Goal: Book appointment/travel/reservation

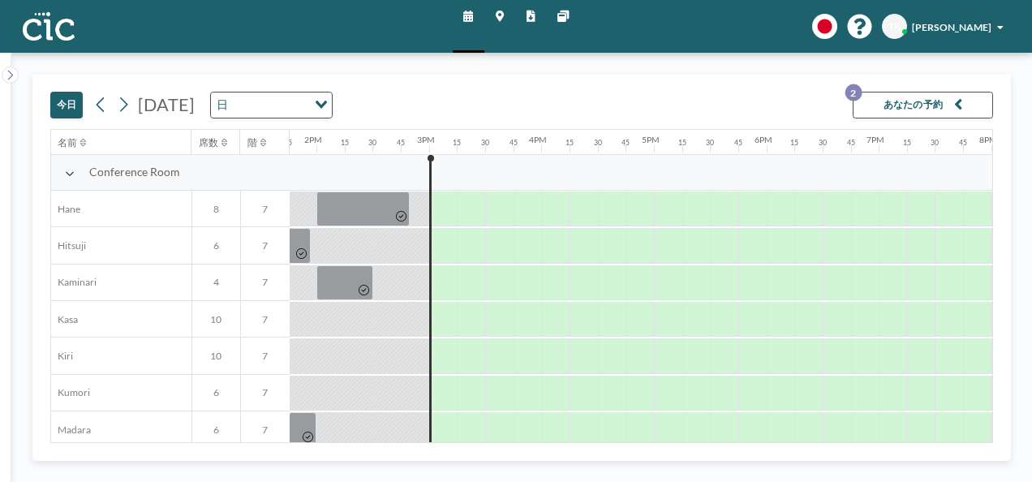
scroll to position [0, 1556]
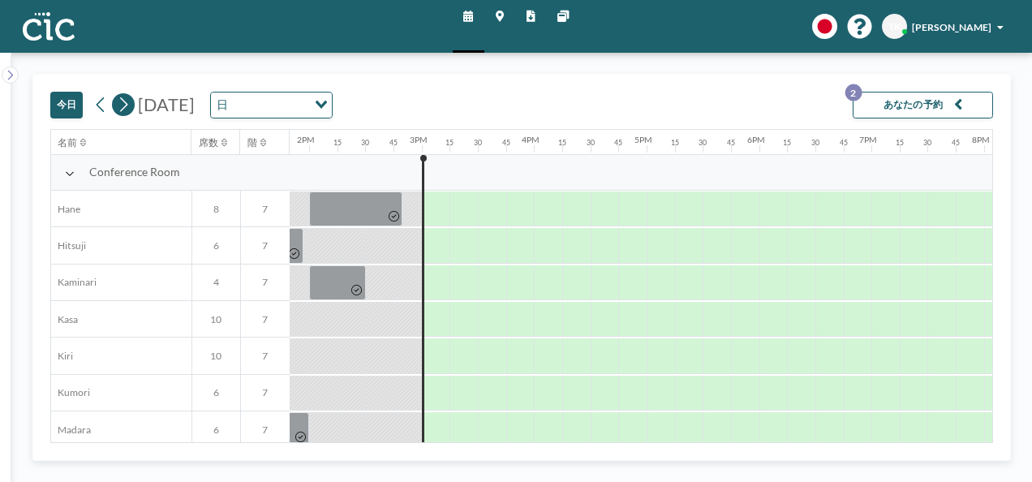
click at [127, 103] on icon at bounding box center [124, 104] width 8 height 15
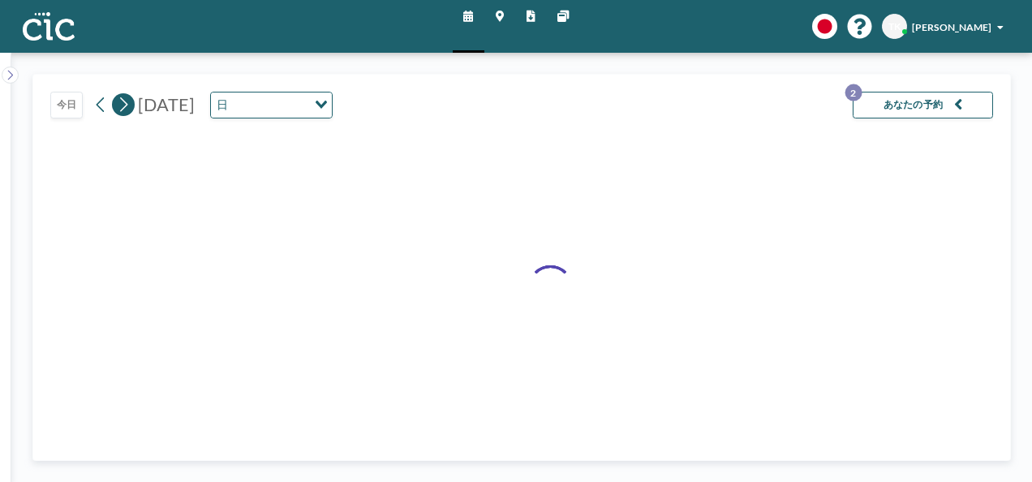
click at [127, 103] on icon at bounding box center [124, 104] width 8 height 15
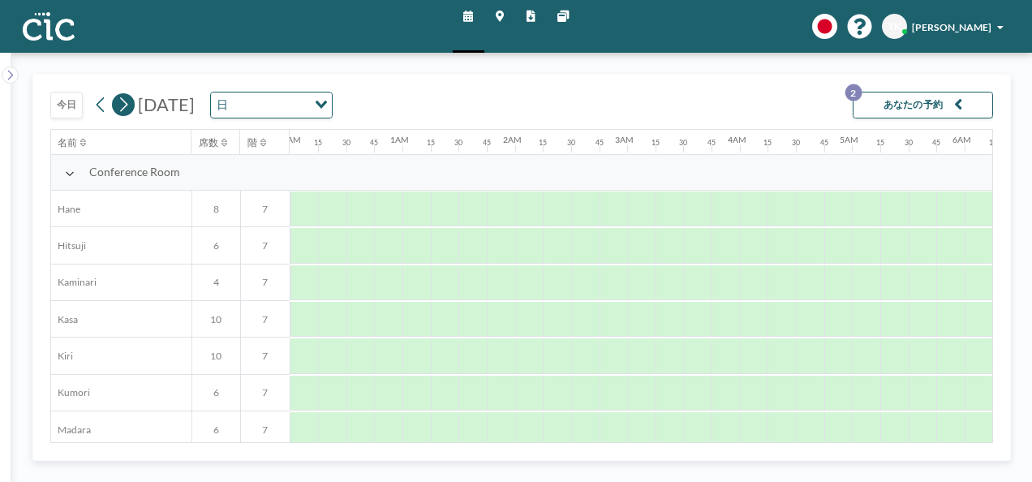
click at [127, 103] on icon at bounding box center [124, 104] width 8 height 15
click at [312, 109] on input "Search for option" at bounding box center [263, 105] width 100 height 19
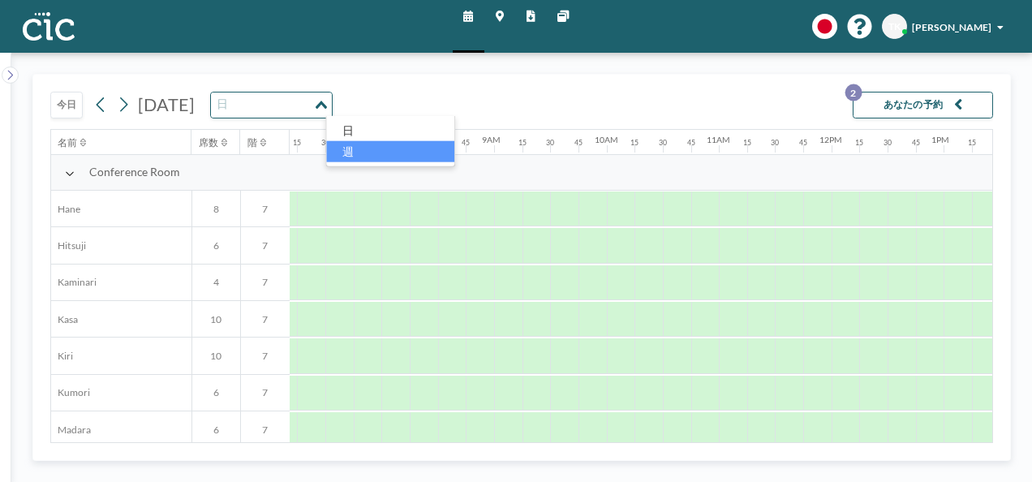
scroll to position [0, 817]
click at [380, 148] on li "週" at bounding box center [390, 150] width 128 height 21
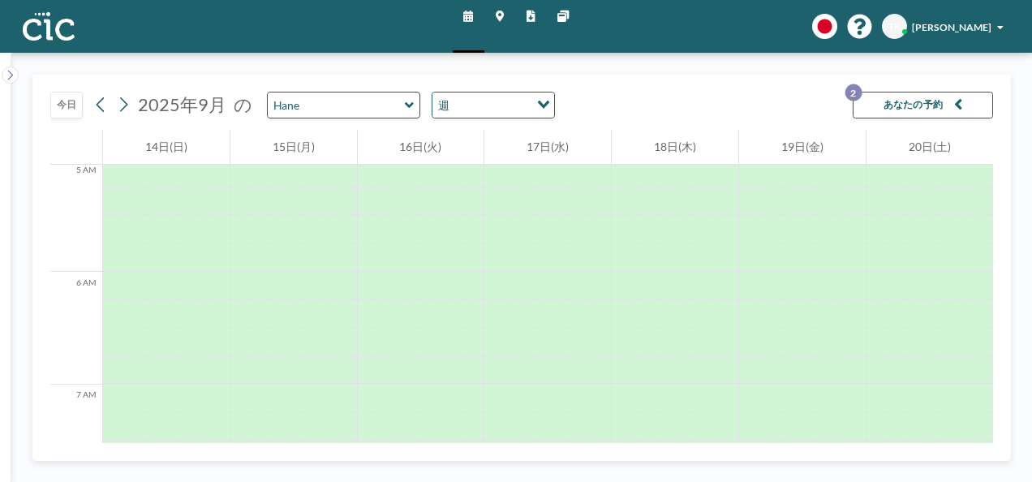
scroll to position [748, 0]
click at [123, 106] on icon at bounding box center [123, 104] width 13 height 21
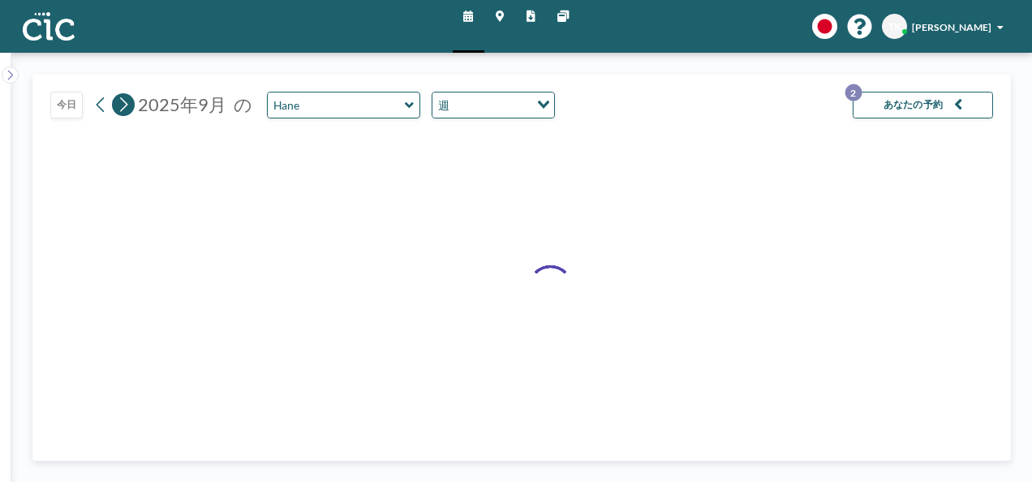
click at [123, 106] on icon at bounding box center [123, 104] width 13 height 21
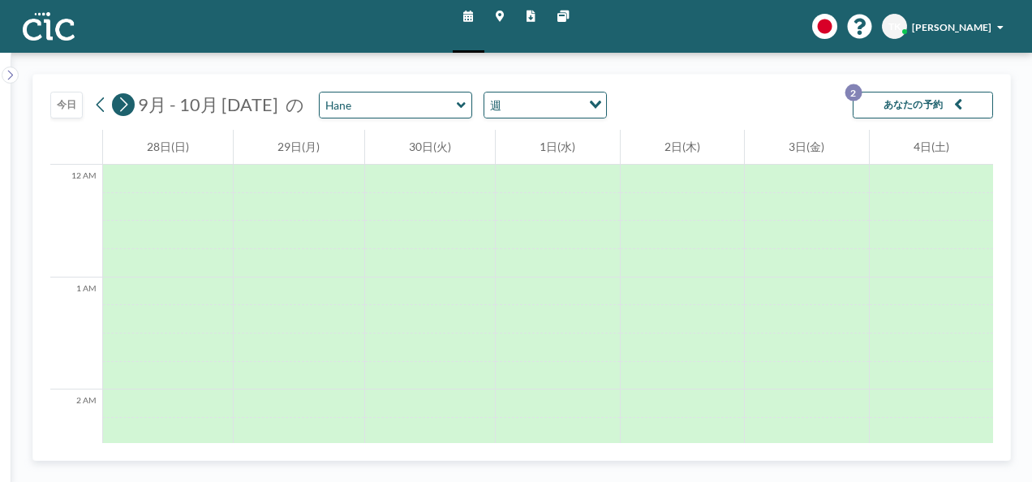
click at [123, 106] on icon at bounding box center [123, 104] width 13 height 21
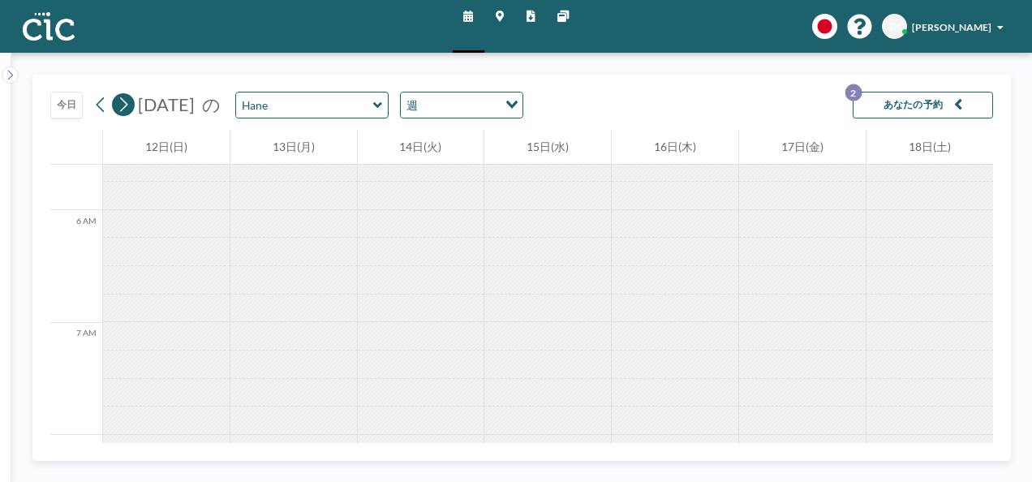
scroll to position [817, 0]
click at [97, 105] on icon at bounding box center [101, 104] width 8 height 15
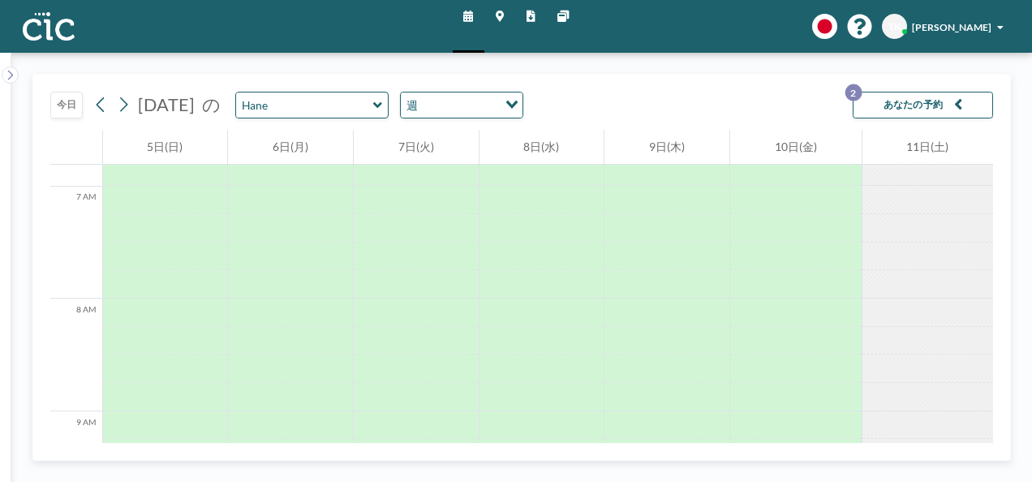
click at [482, 97] on input "Search for option" at bounding box center [459, 105] width 73 height 19
click at [479, 127] on li "日" at bounding box center [494, 130] width 128 height 21
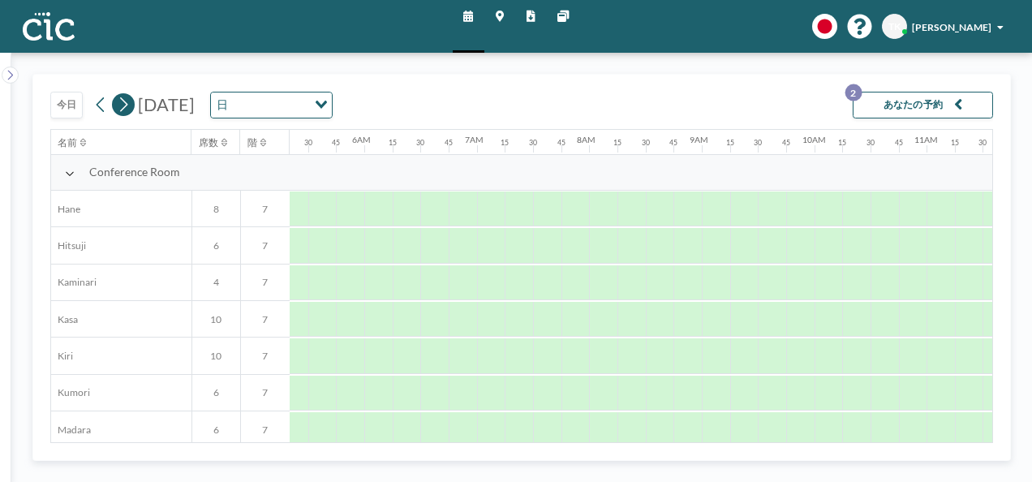
scroll to position [0, 817]
click at [125, 106] on icon at bounding box center [124, 104] width 8 height 15
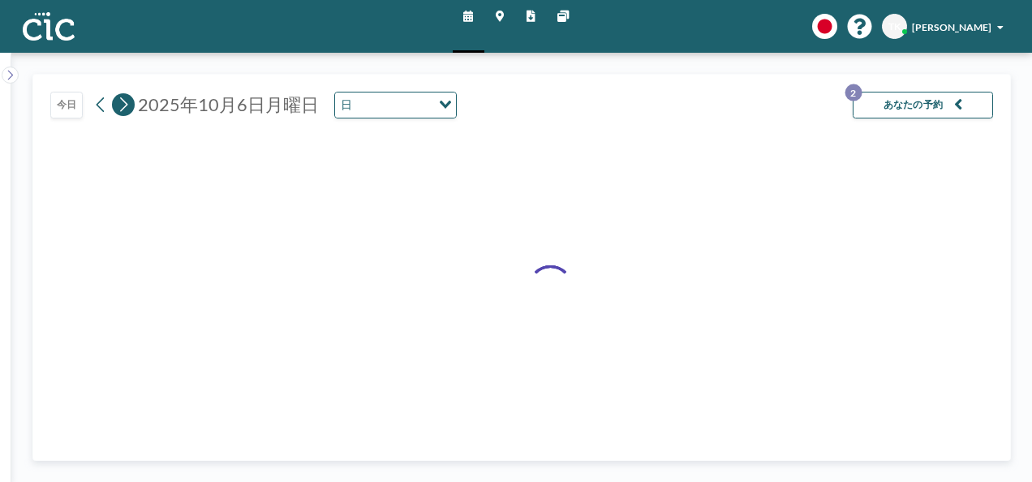
click at [125, 106] on icon at bounding box center [124, 104] width 8 height 15
click at [125, 104] on icon at bounding box center [123, 104] width 13 height 21
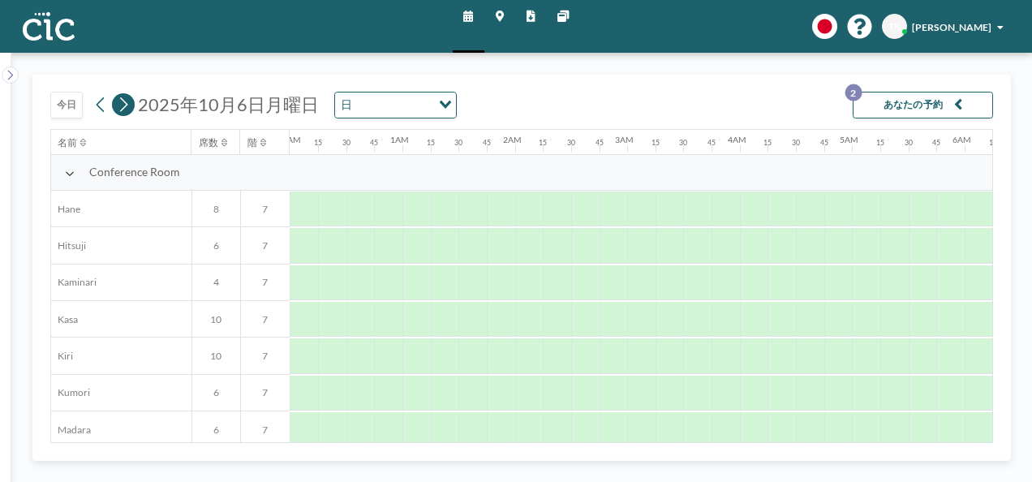
click at [126, 102] on icon at bounding box center [123, 104] width 13 height 21
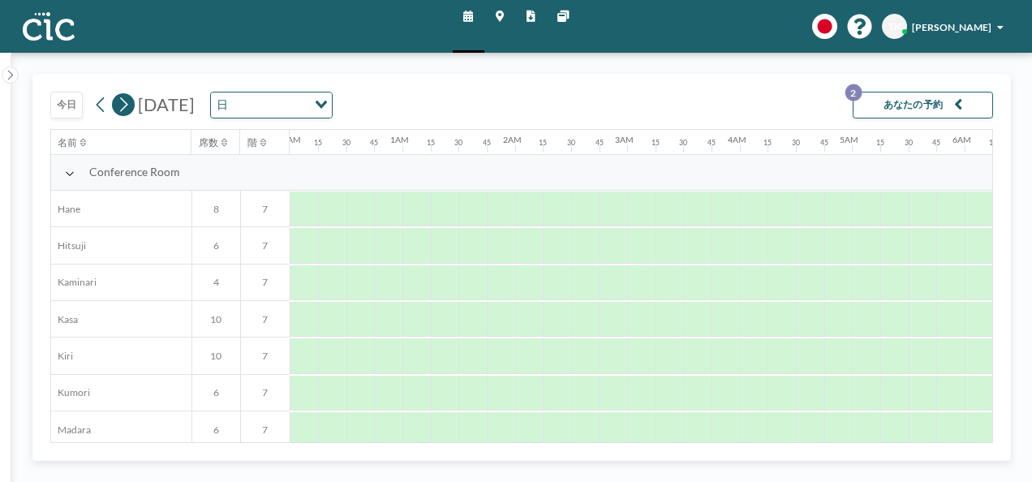
scroll to position [0, 357]
click at [127, 101] on icon at bounding box center [123, 104] width 13 height 21
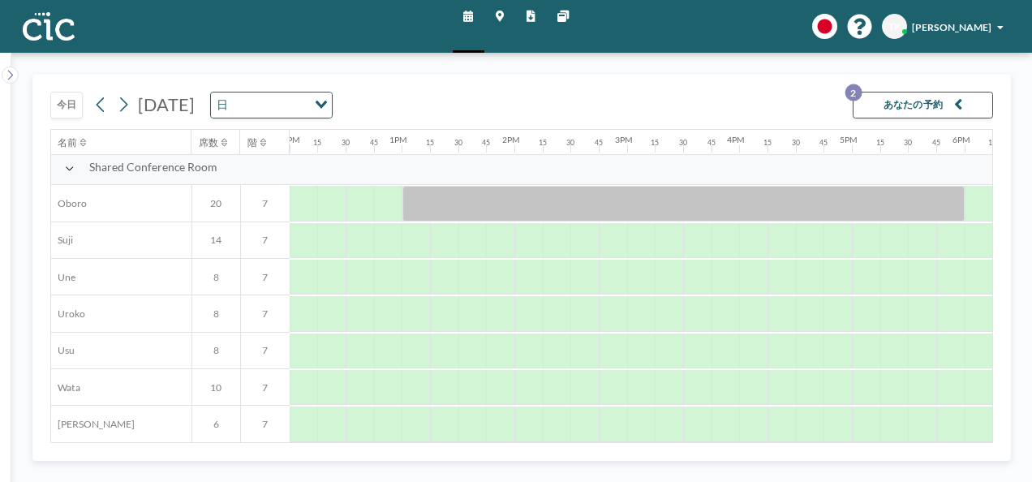
scroll to position [1039, 1344]
click at [614, 300] on div at bounding box center [619, 313] width 28 height 35
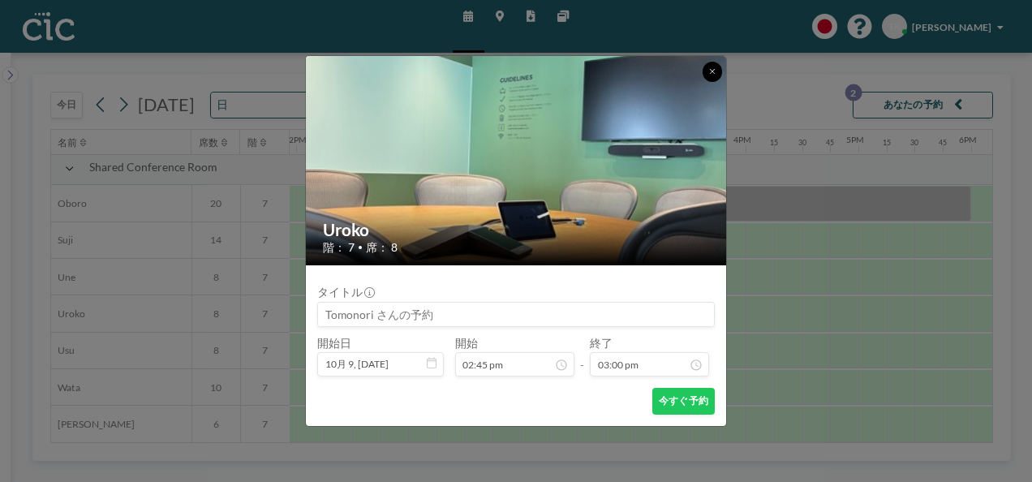
click at [716, 72] on button at bounding box center [712, 71] width 19 height 19
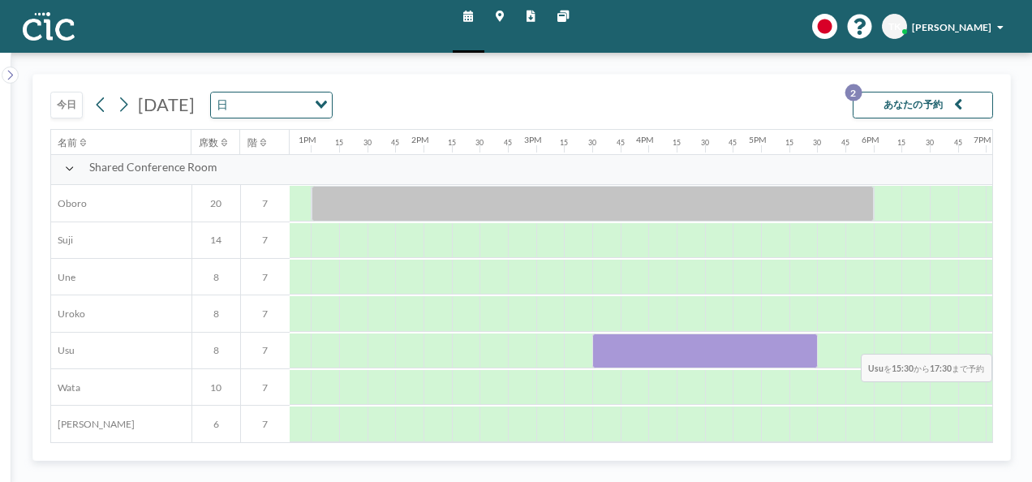
scroll to position [1039, 1509]
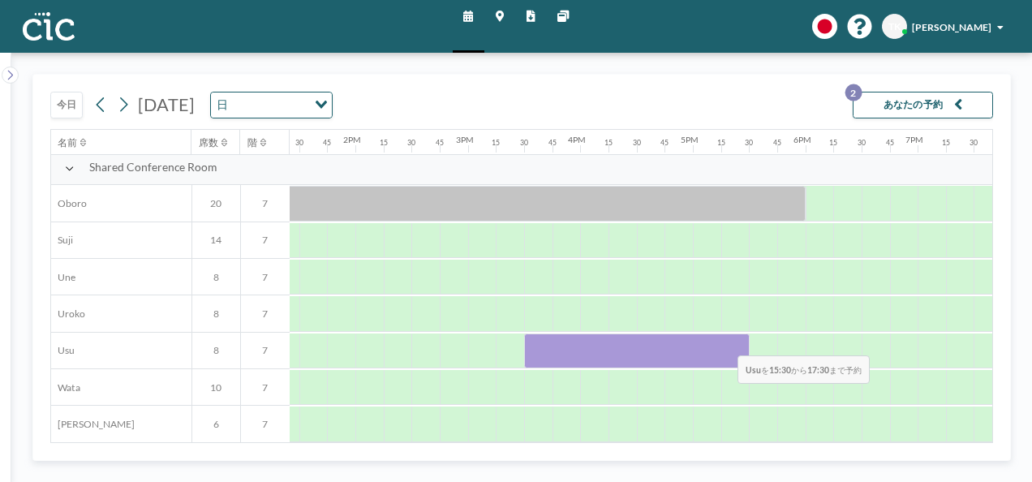
drag, startPoint x: 702, startPoint y: 340, endPoint x: 725, endPoint y: 342, distance: 23.7
click at [725, 342] on div at bounding box center [636, 350] width 225 height 35
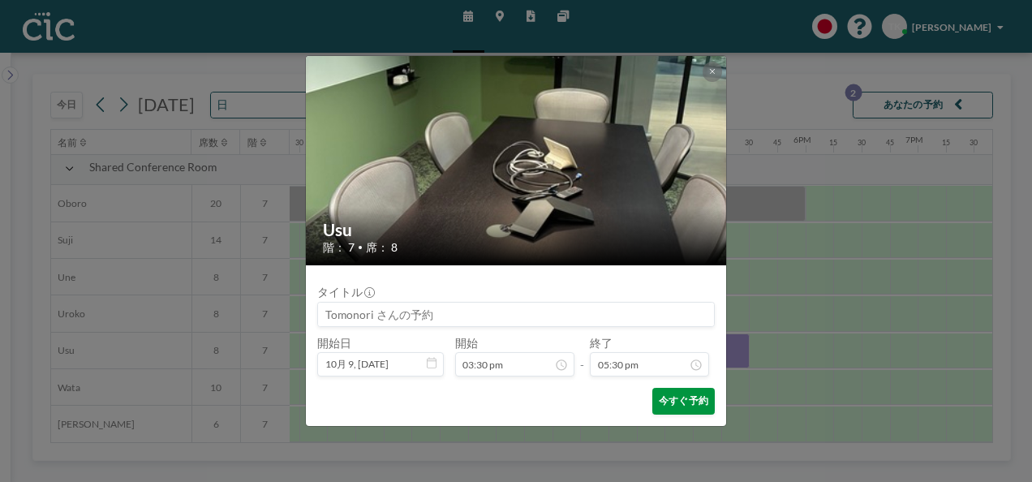
click at [695, 402] on button "今すぐ予約" at bounding box center [683, 401] width 62 height 27
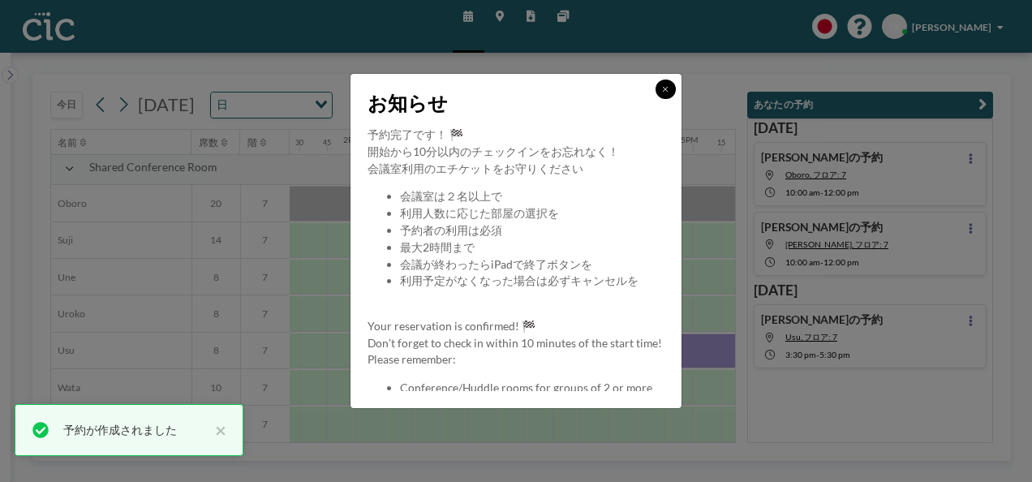
click at [661, 86] on button at bounding box center [665, 89] width 19 height 19
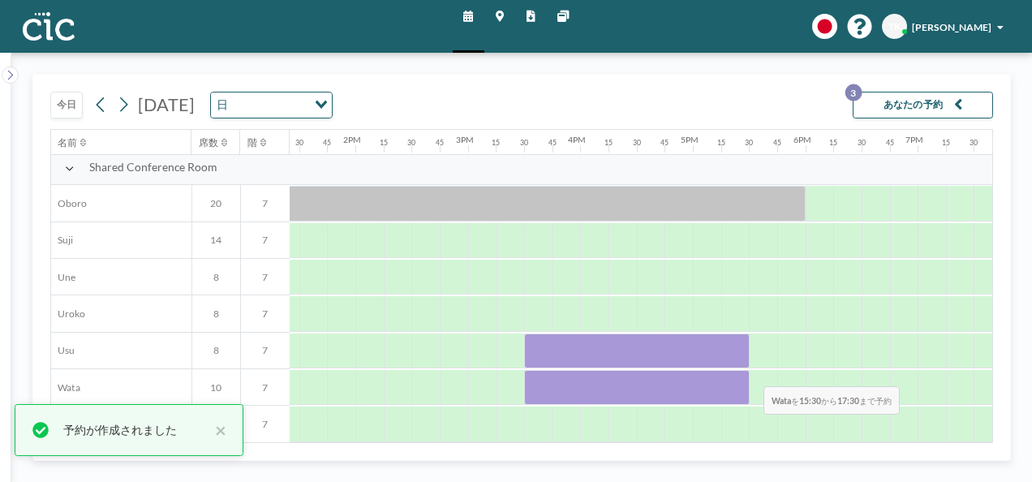
drag, startPoint x: 530, startPoint y: 383, endPoint x: 758, endPoint y: 372, distance: 228.3
click at [758, 372] on div at bounding box center [130, 387] width 2700 height 37
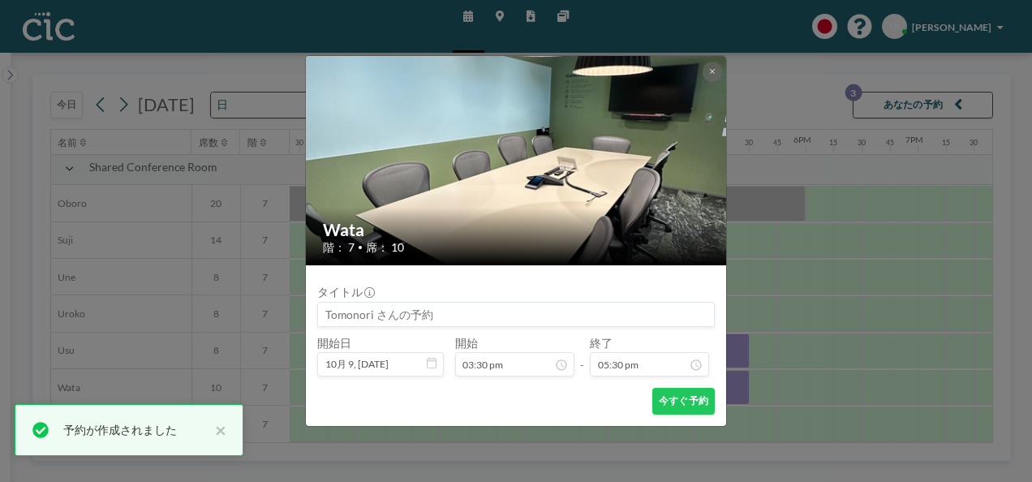
scroll to position [1874, 0]
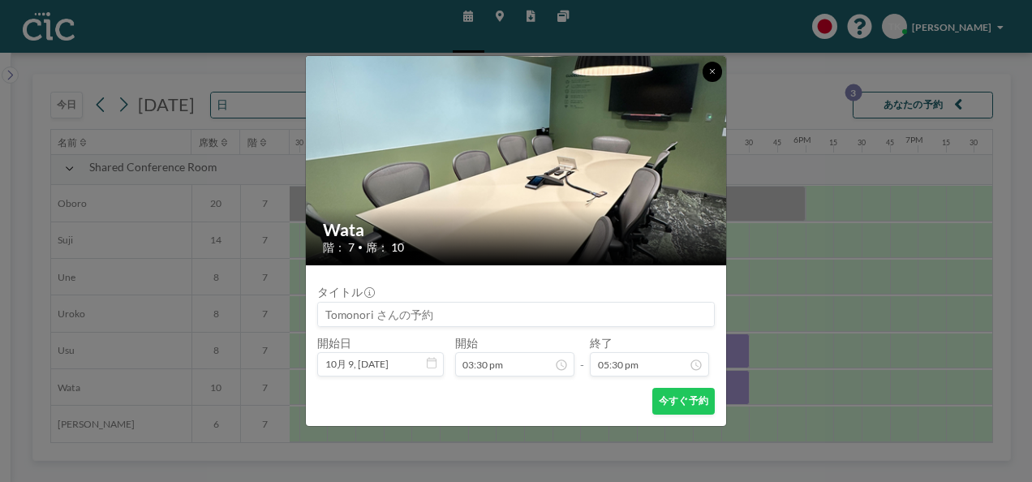
click at [711, 76] on button at bounding box center [712, 71] width 19 height 19
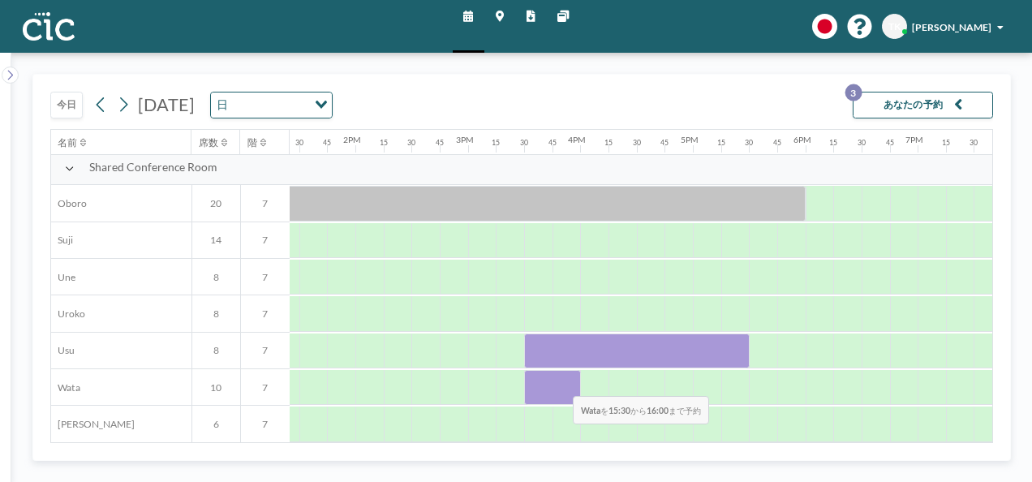
click at [561, 383] on div at bounding box center [552, 387] width 56 height 35
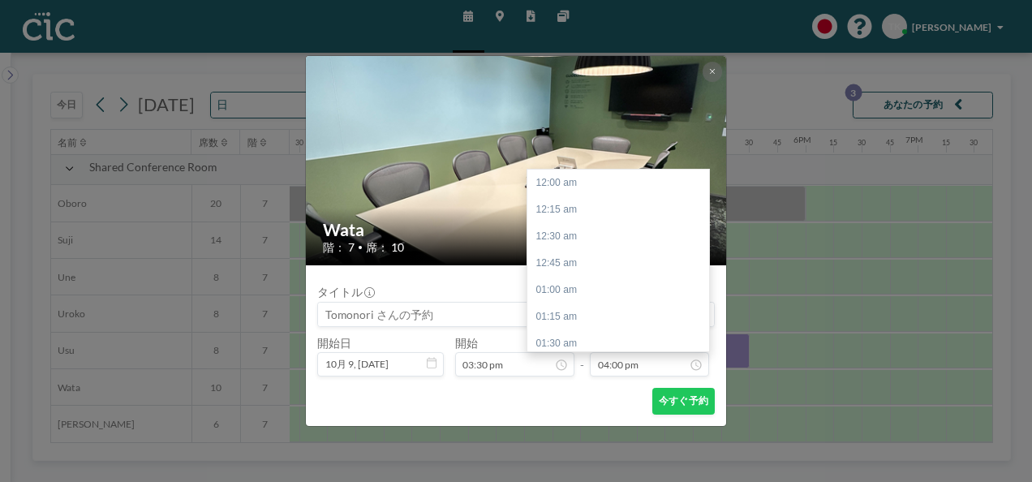
scroll to position [1713, 0]
click at [712, 72] on icon at bounding box center [712, 71] width 5 height 5
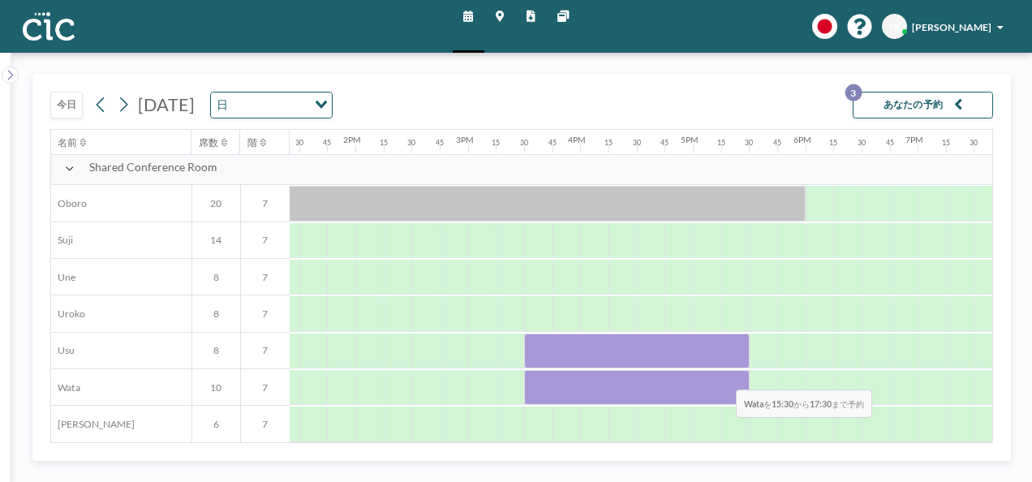
drag, startPoint x: 545, startPoint y: 364, endPoint x: 733, endPoint y: 378, distance: 188.0
click at [733, 378] on div at bounding box center [636, 387] width 225 height 35
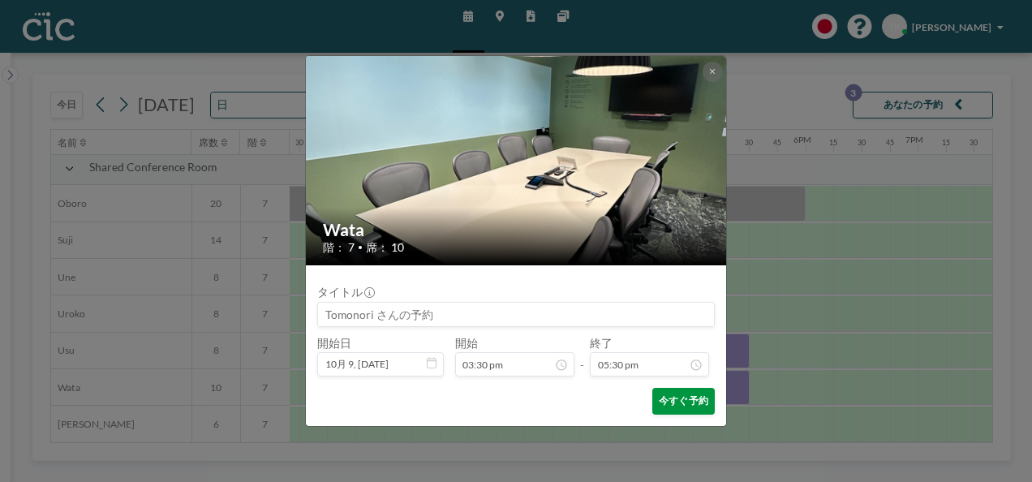
click at [685, 398] on button "今すぐ予約" at bounding box center [683, 401] width 62 height 27
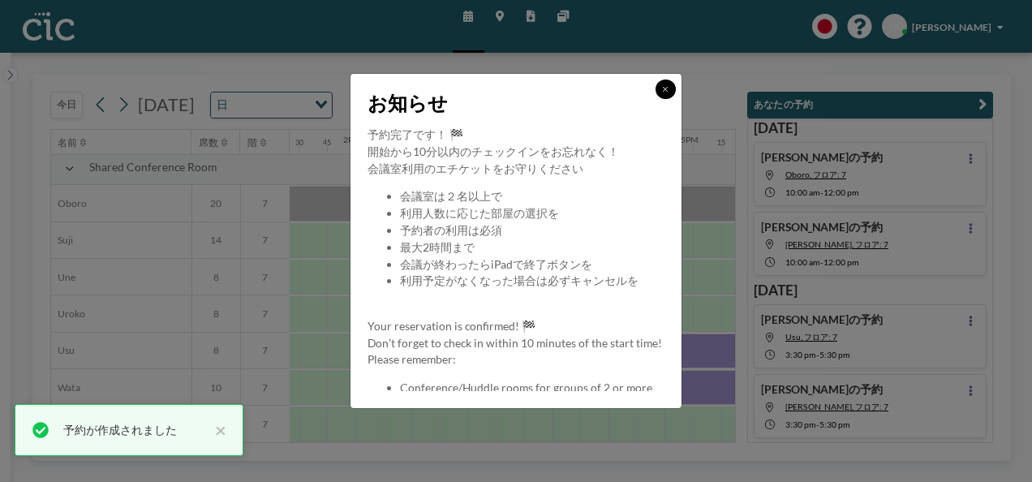
click at [663, 93] on icon at bounding box center [665, 89] width 6 height 8
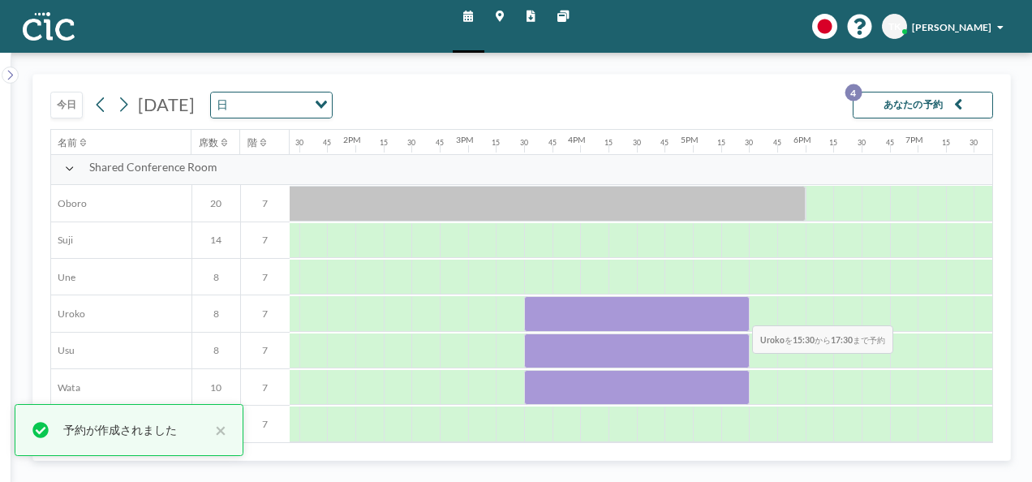
drag, startPoint x: 549, startPoint y: 303, endPoint x: 740, endPoint y: 312, distance: 190.9
click at [740, 312] on div at bounding box center [636, 313] width 225 height 35
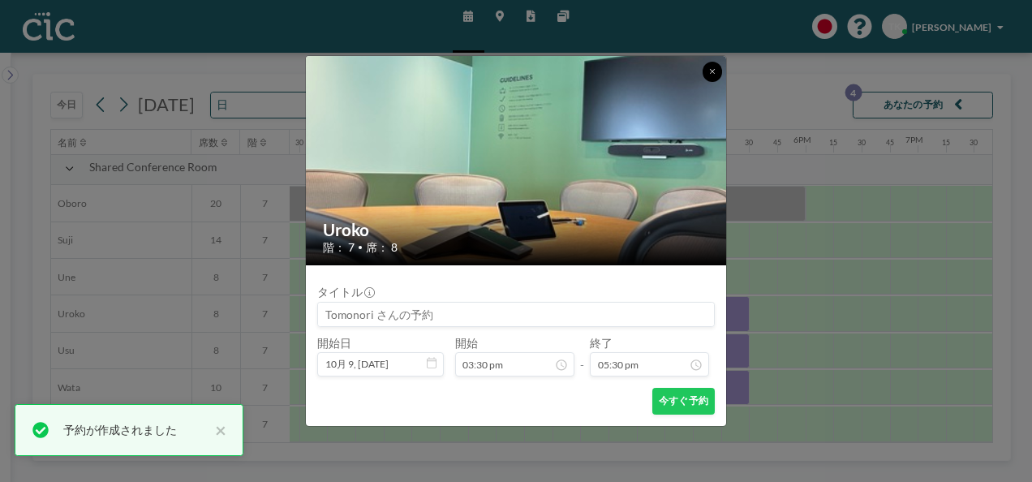
click at [708, 78] on button at bounding box center [712, 71] width 19 height 19
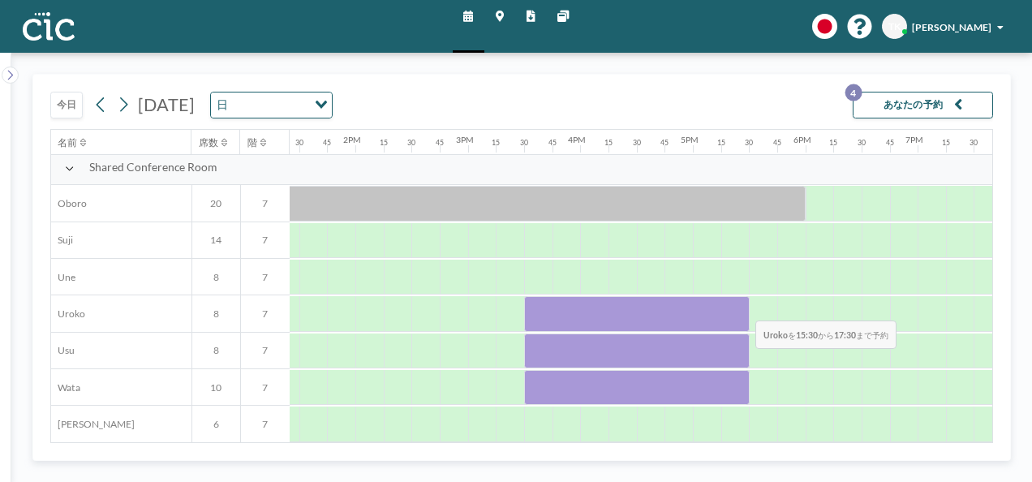
drag, startPoint x: 544, startPoint y: 308, endPoint x: 743, endPoint y: 308, distance: 199.6
click at [743, 308] on div at bounding box center [636, 313] width 225 height 35
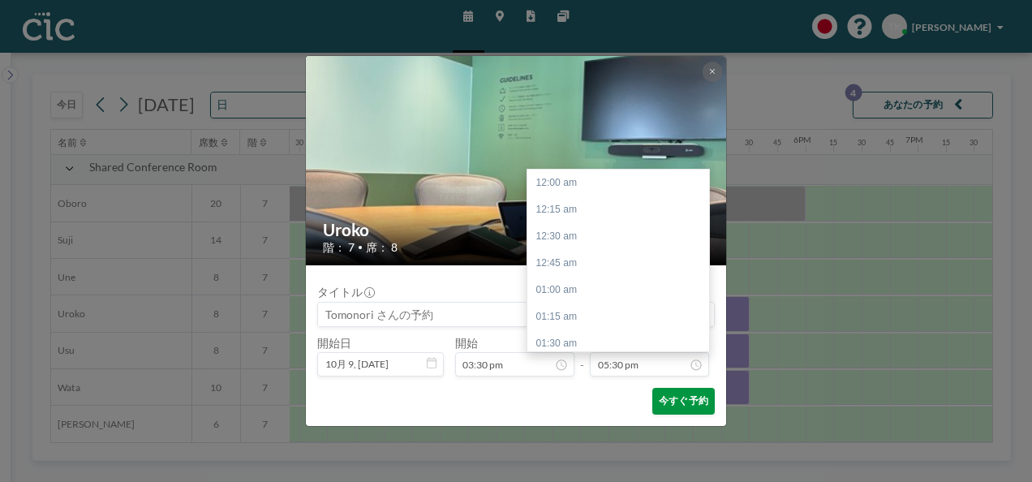
scroll to position [1874, 0]
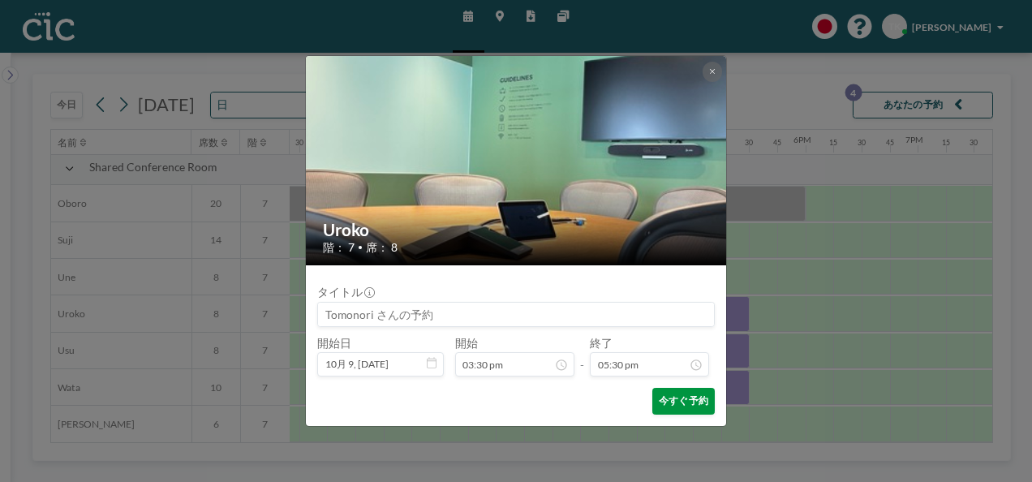
click at [686, 399] on button "今すぐ予約" at bounding box center [683, 401] width 62 height 27
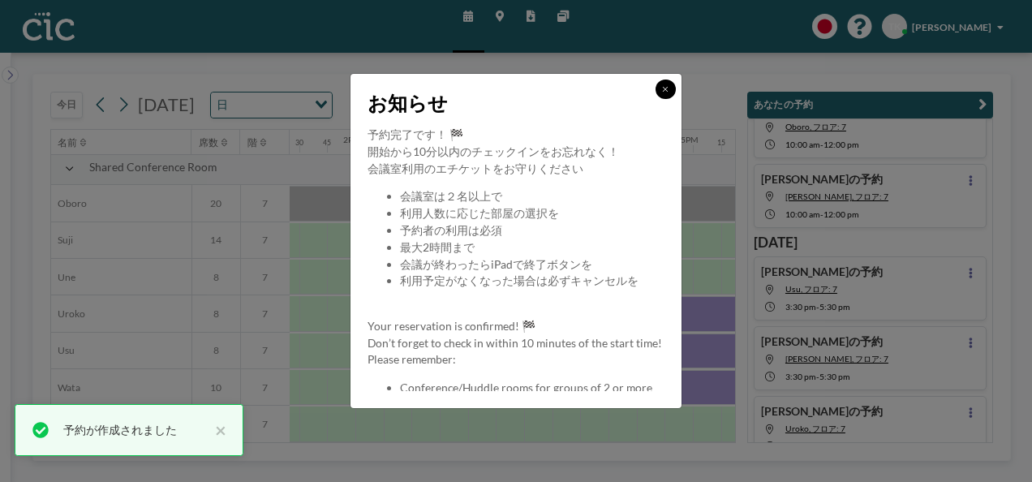
scroll to position [68, 0]
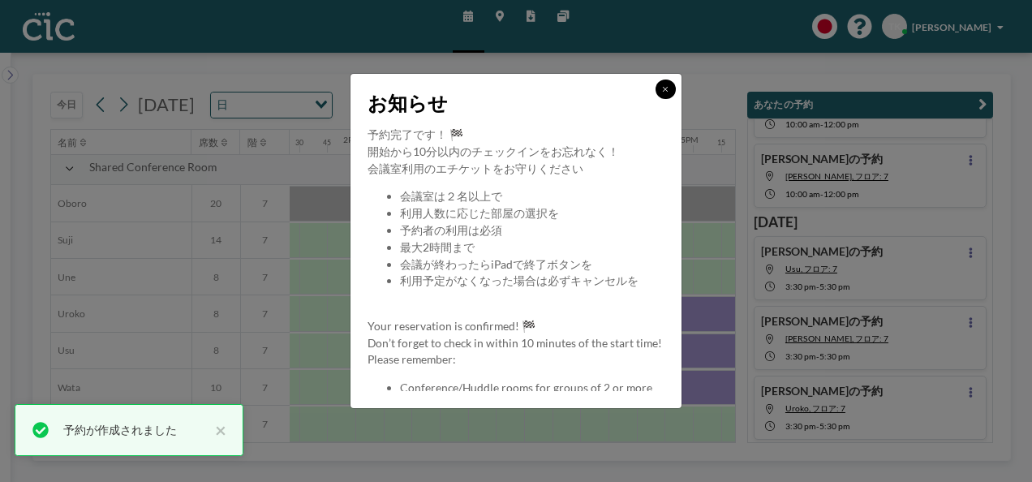
click at [667, 89] on icon at bounding box center [665, 89] width 6 height 8
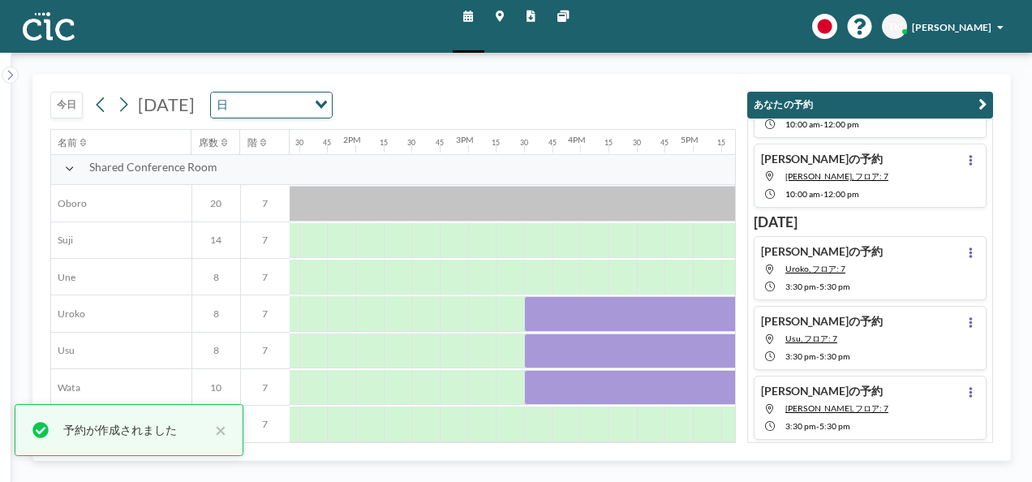
click at [901, 67] on div "今日 2025年10月9日木曜日 日 Loading... 名前 席数 階 12AM 15 30 45 1AM 15 30 45 2AM 15 30 45 3…" at bounding box center [521, 267] width 1021 height 429
click at [904, 70] on div "今日 2025年10月9日木曜日 日 Loading... 名前 席数 階 12AM 15 30 45 1AM 15 30 45 2AM 15 30 45 3…" at bounding box center [521, 267] width 1021 height 429
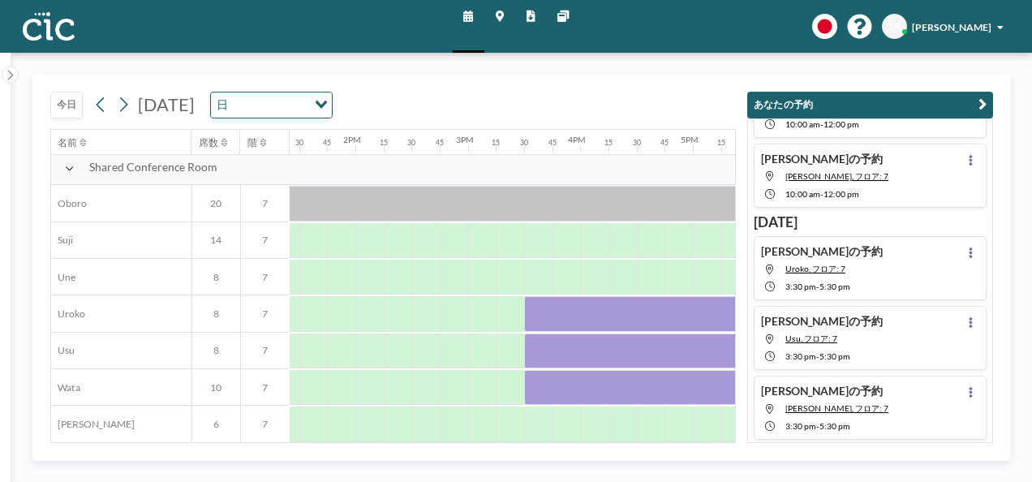
click at [1001, 79] on div "今日 2025年10月9日木曜日 日 Loading... 名前 席数 階 12AM 15 30 45 1AM 15 30 45 2AM 15 30 45 3…" at bounding box center [521, 267] width 979 height 387
click at [1011, 136] on div "今日 2025年10月9日木曜日 日 Loading... 名前 席数 階 12AM 15 30 45 1AM 15 30 45 2AM 15 30 45 3…" at bounding box center [521, 267] width 1021 height 429
click at [712, 98] on div "今日 2025年10月9日木曜日 日 Loading..." at bounding box center [393, 102] width 686 height 55
click at [985, 102] on icon "button" at bounding box center [983, 105] width 8 height 17
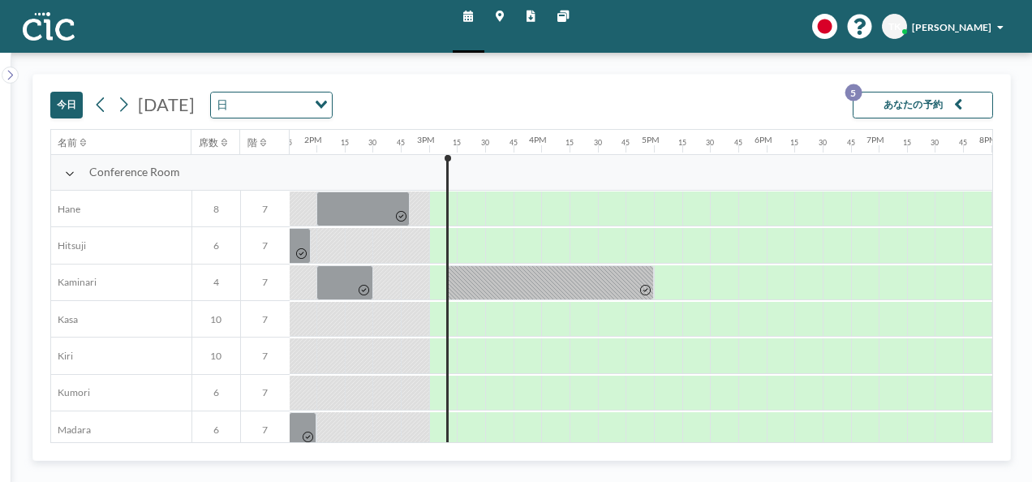
scroll to position [0, 1556]
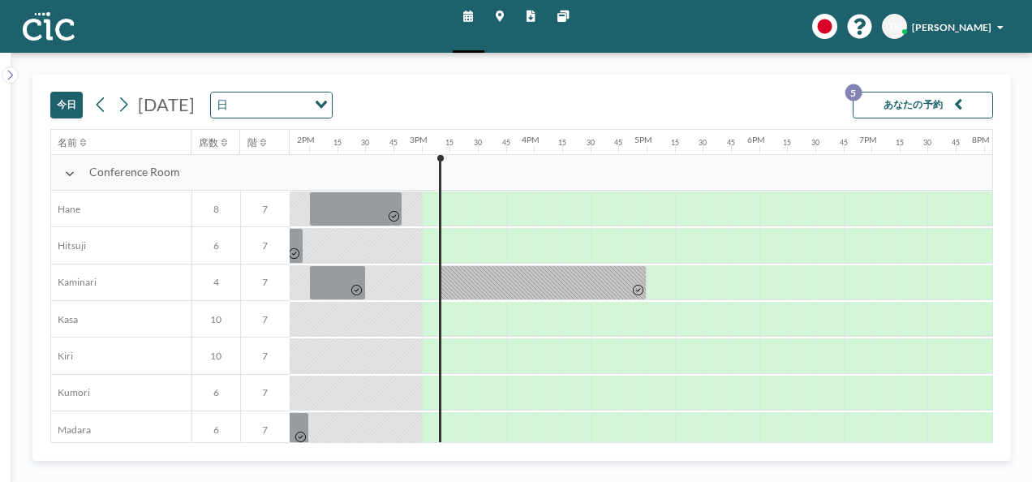
click at [970, 64] on div "[DATE] [DATE] 日 Loading... あなたの予約 5 名前 席数 階 12AM 15 30 45 1AM 15 30 45 2AM 15 3…" at bounding box center [521, 267] width 1021 height 429
